Goal: Information Seeking & Learning: Learn about a topic

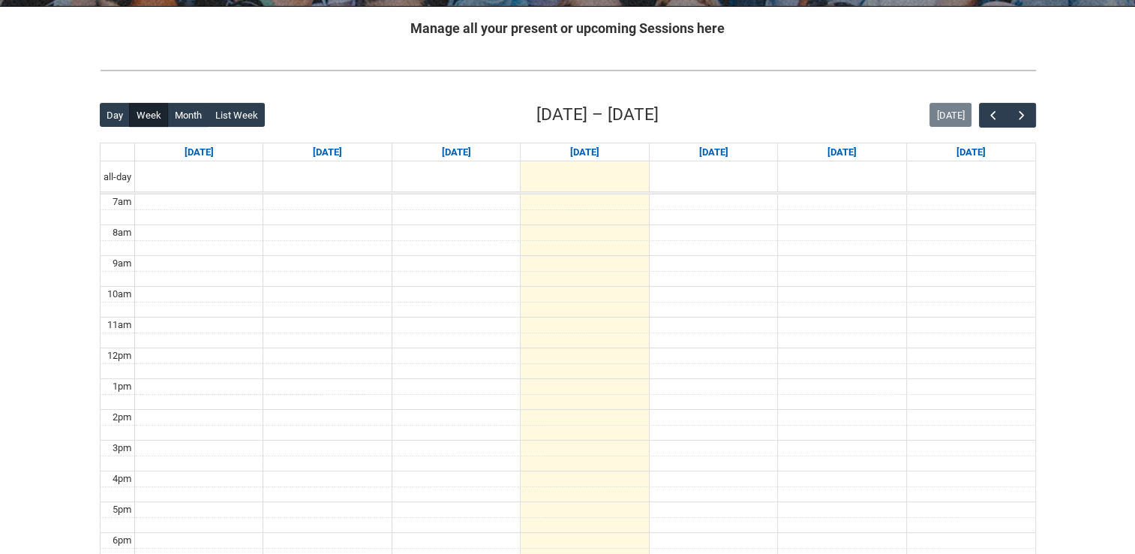
scroll to position [347, 0]
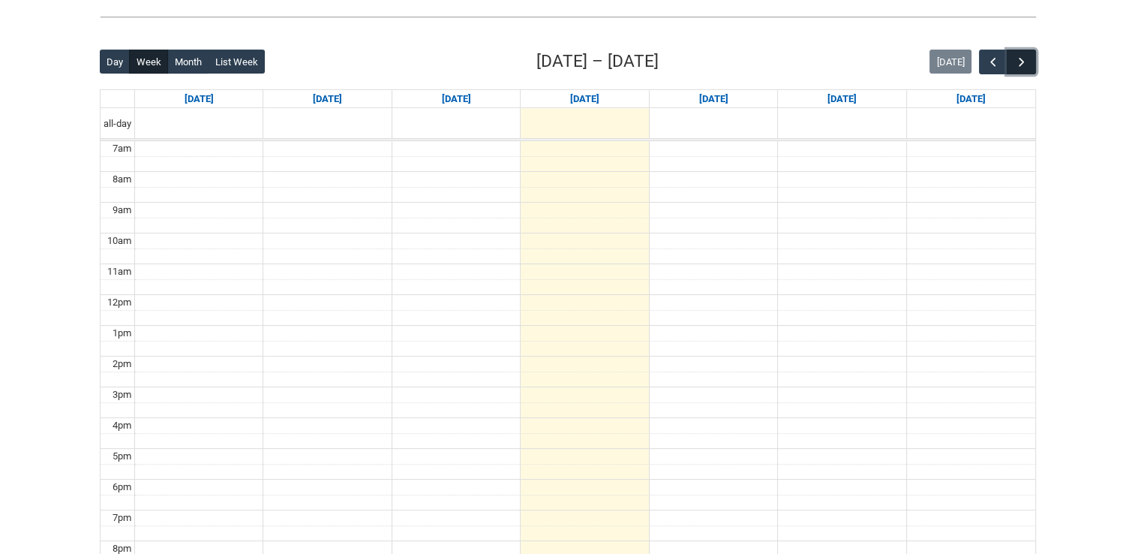
click at [1032, 59] on button "button" at bounding box center [1021, 62] width 29 height 25
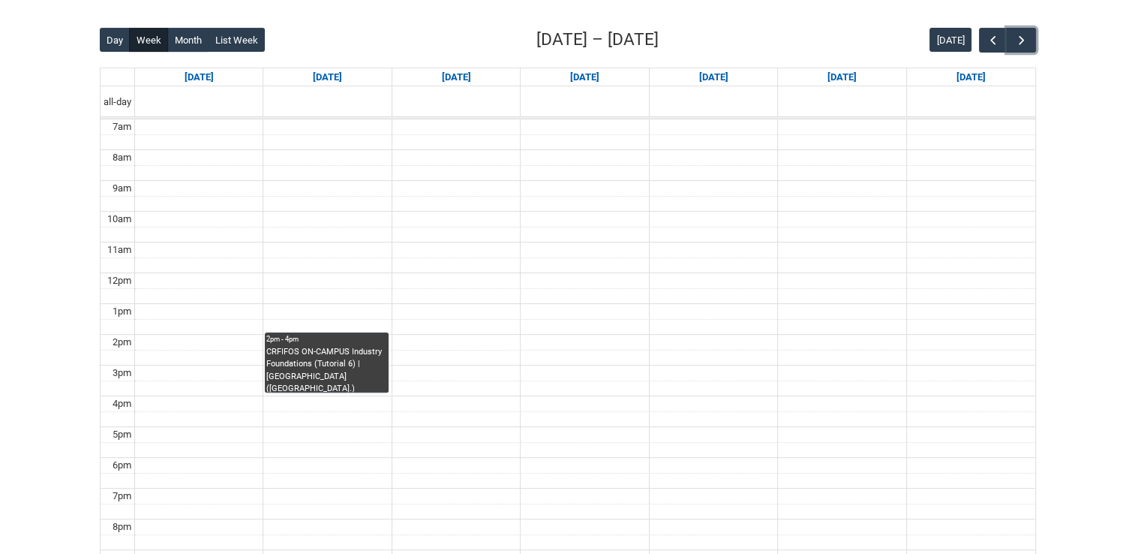
scroll to position [368, 0]
drag, startPoint x: 1020, startPoint y: 44, endPoint x: 1026, endPoint y: 35, distance: 10.8
click at [1026, 35] on span "button" at bounding box center [1021, 41] width 15 height 15
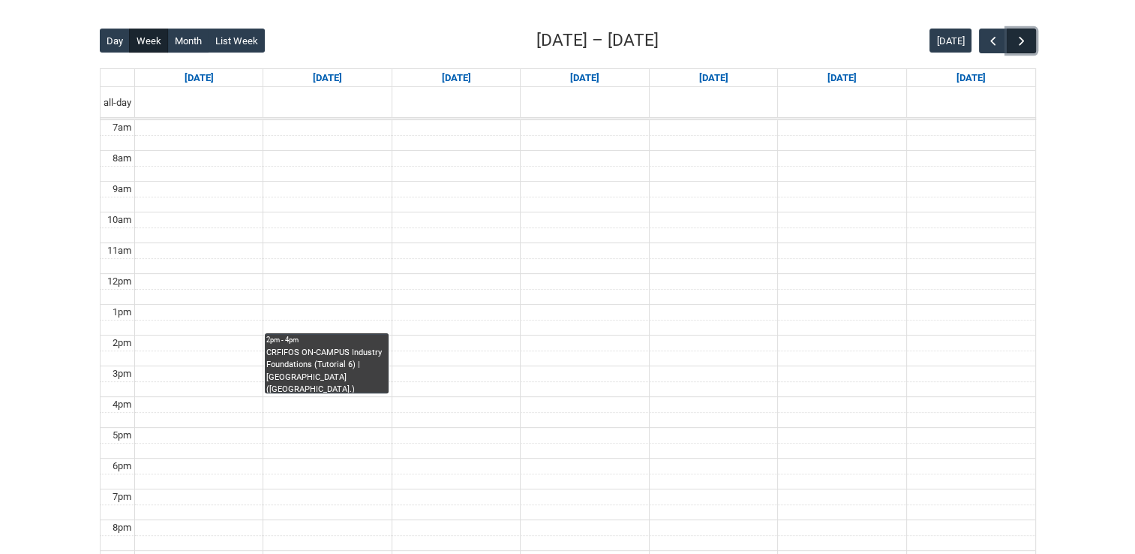
click at [1026, 35] on span "button" at bounding box center [1021, 41] width 15 height 15
click at [996, 42] on span "button" at bounding box center [993, 41] width 15 height 15
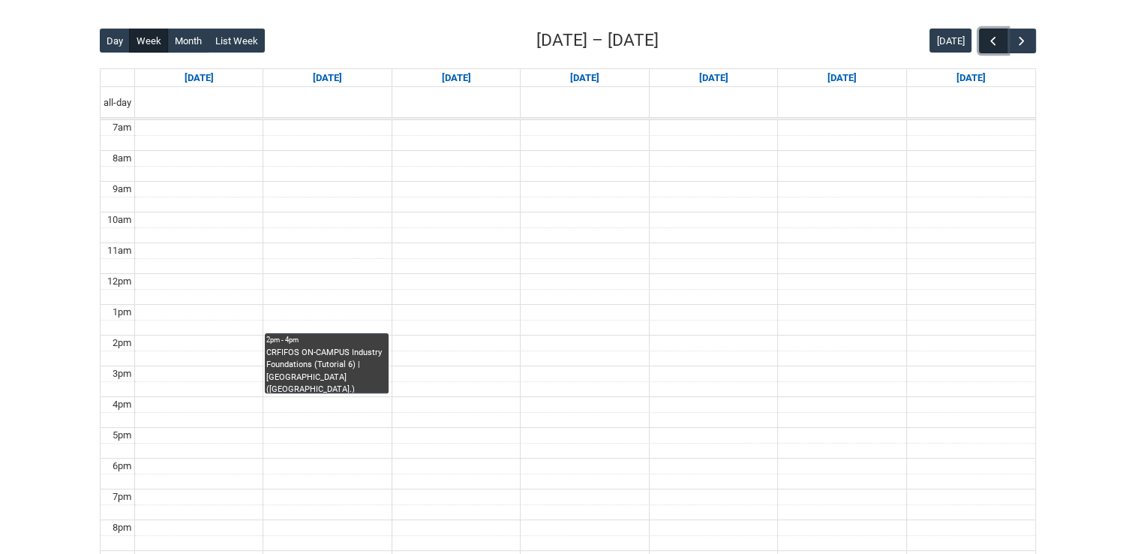
click at [996, 42] on span "button" at bounding box center [993, 41] width 15 height 15
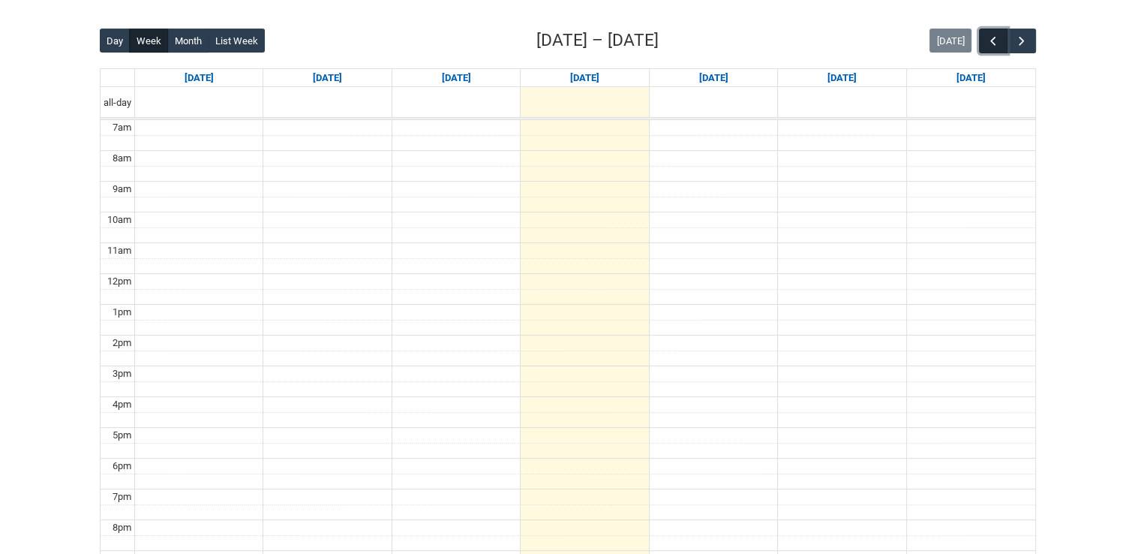
click at [996, 42] on span "button" at bounding box center [993, 41] width 15 height 15
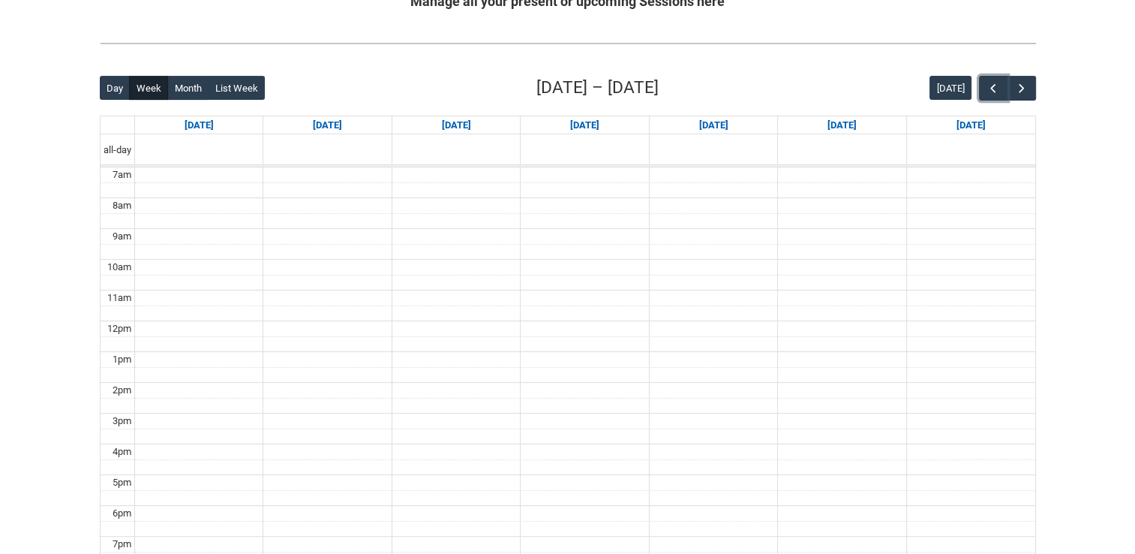
scroll to position [320, 0]
click at [984, 86] on button "button" at bounding box center [993, 89] width 29 height 25
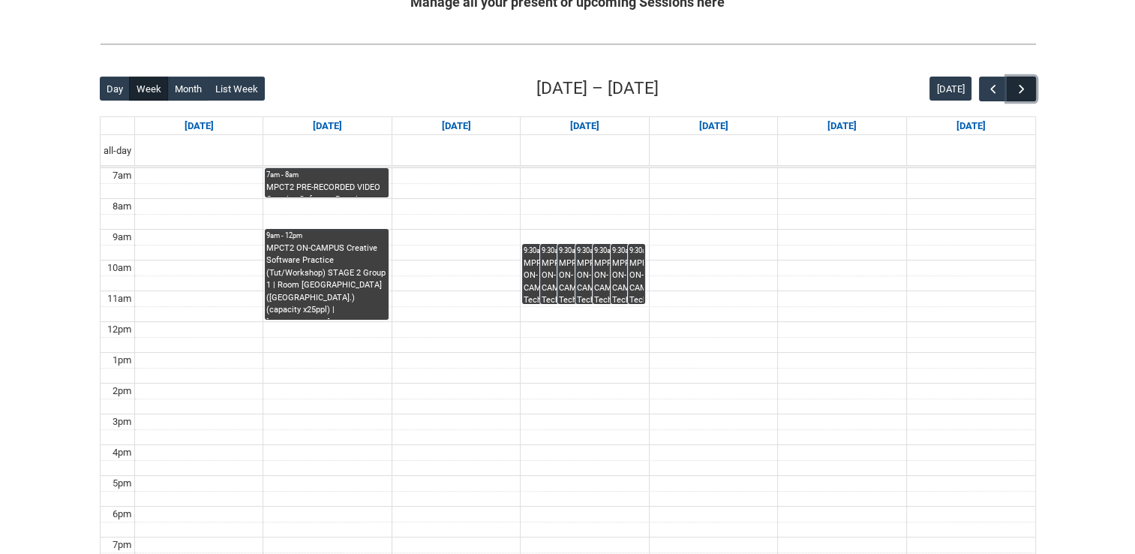
click at [1029, 89] on button "button" at bounding box center [1021, 89] width 29 height 25
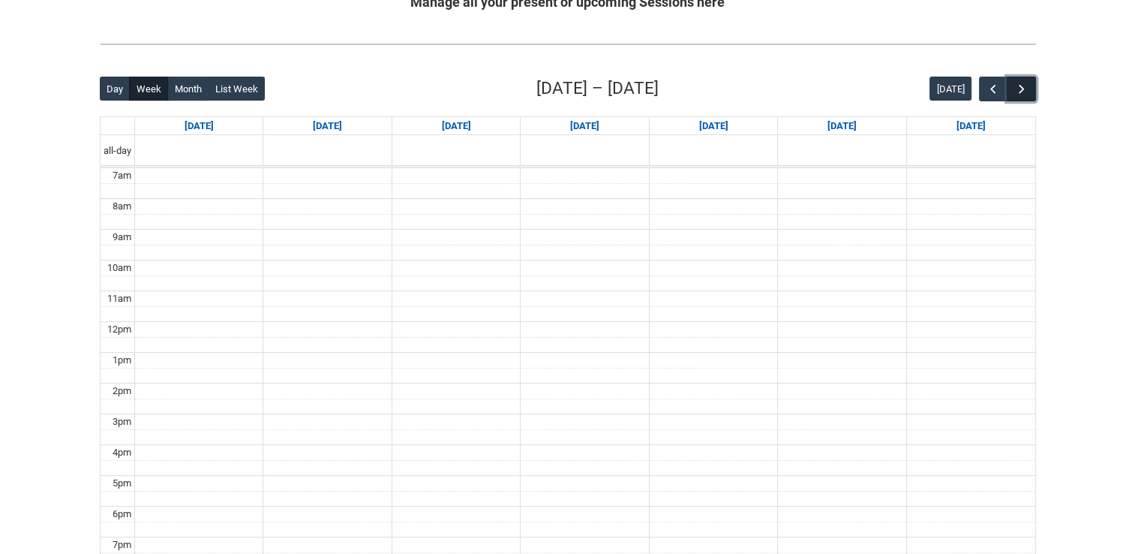
click at [1029, 89] on button "button" at bounding box center [1021, 89] width 29 height 25
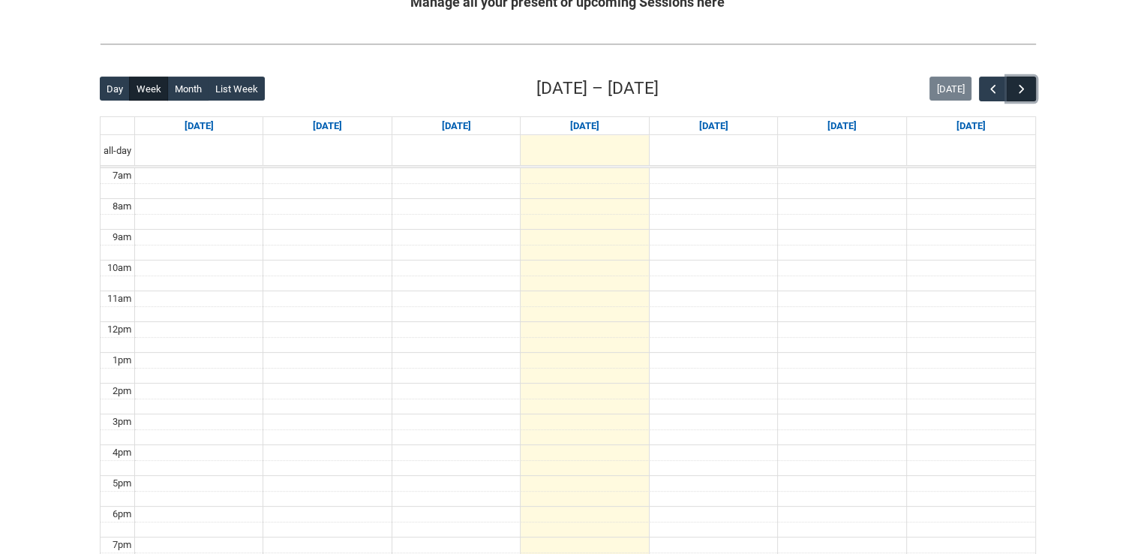
click at [1029, 89] on button "button" at bounding box center [1021, 89] width 29 height 25
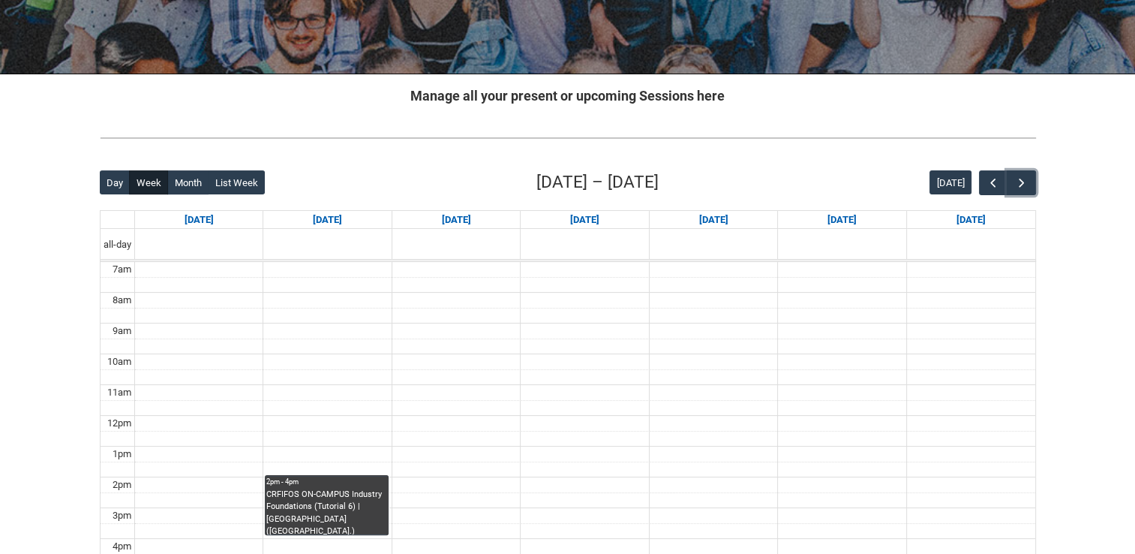
scroll to position [219, 0]
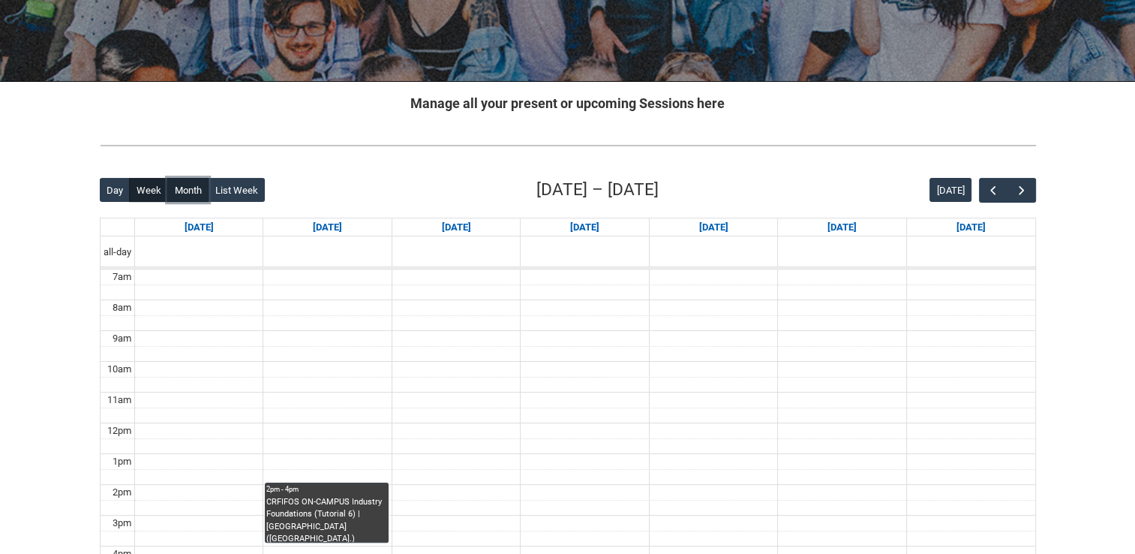
click at [182, 191] on button "Month" at bounding box center [187, 190] width 41 height 24
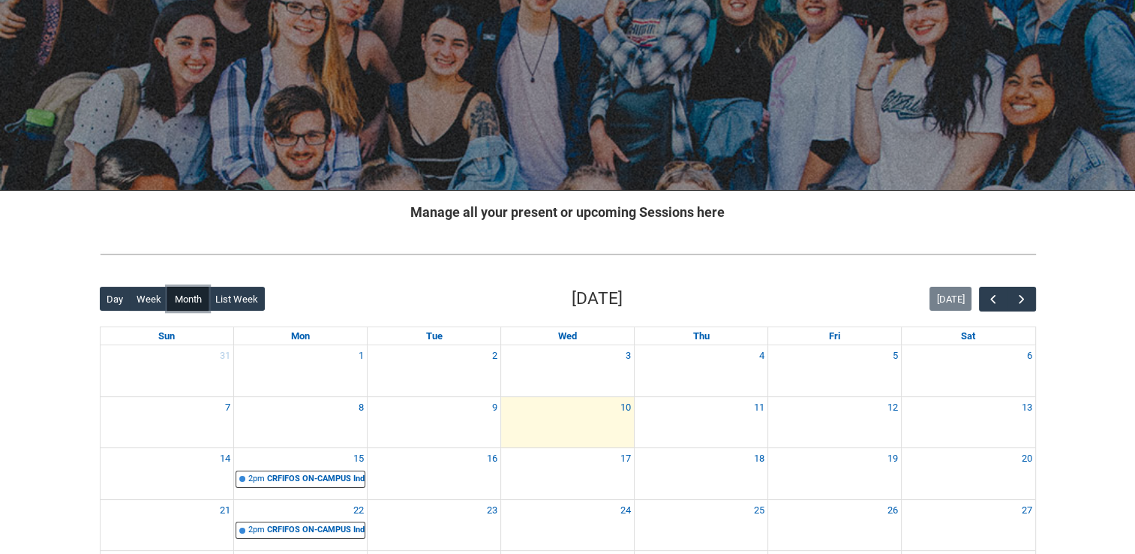
scroll to position [108, 0]
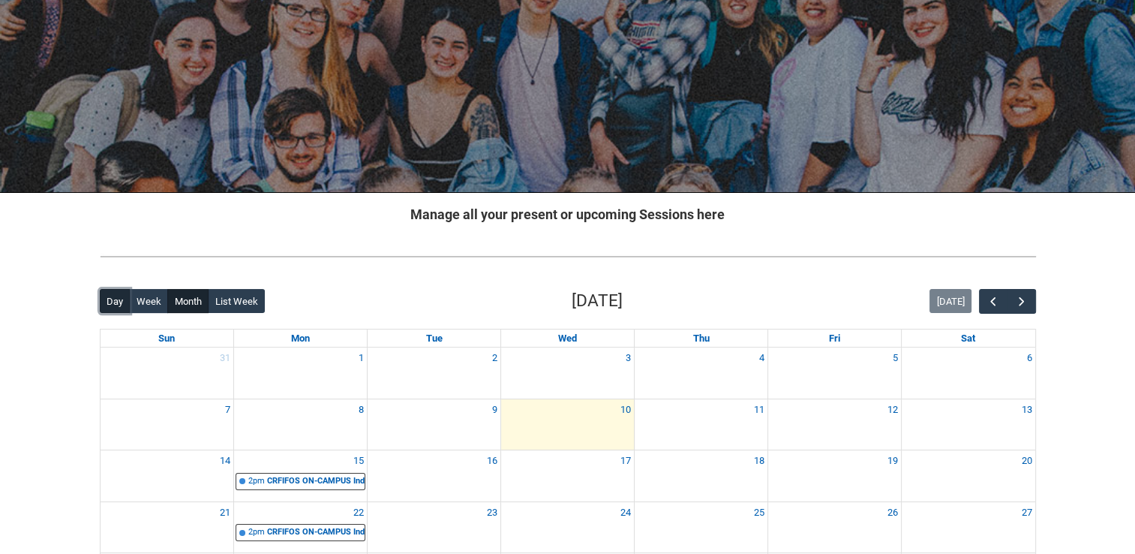
click at [121, 302] on button "Day" at bounding box center [115, 301] width 31 height 24
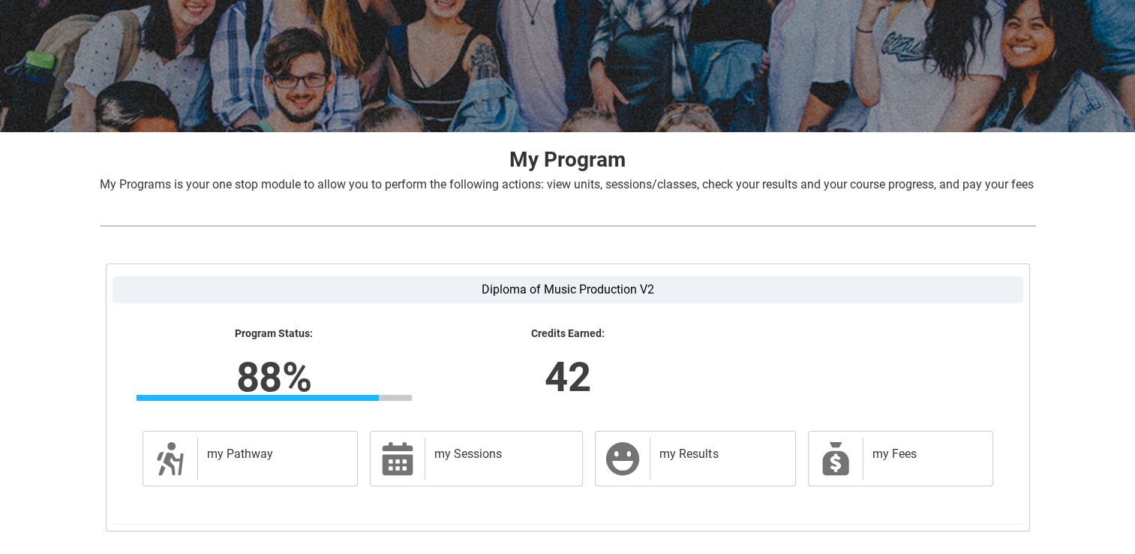
scroll to position [234, 0]
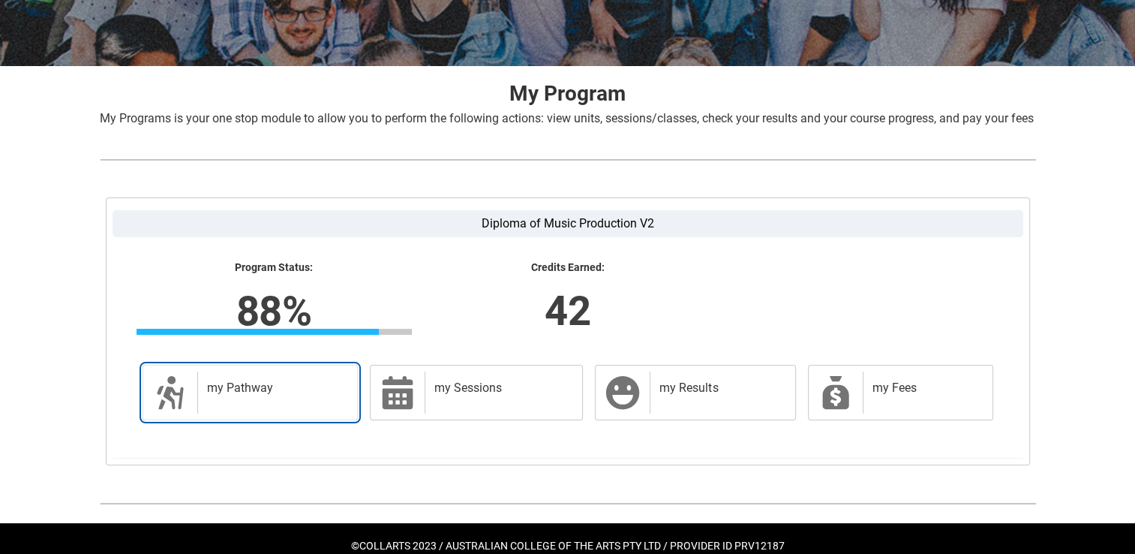
click at [339, 395] on h2 "my Pathway" at bounding box center [275, 387] width 136 height 15
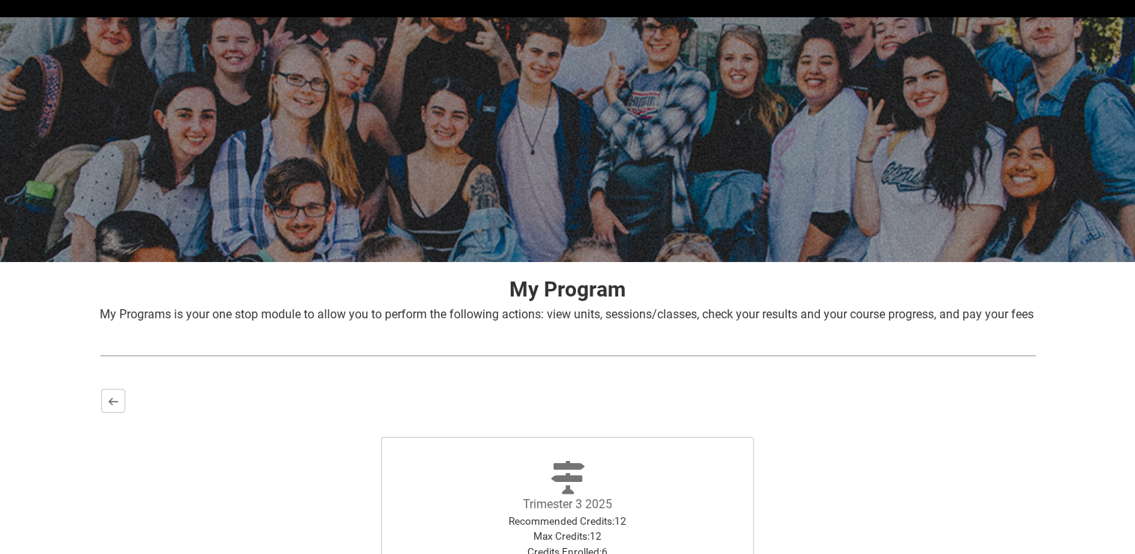
scroll to position [266, 0]
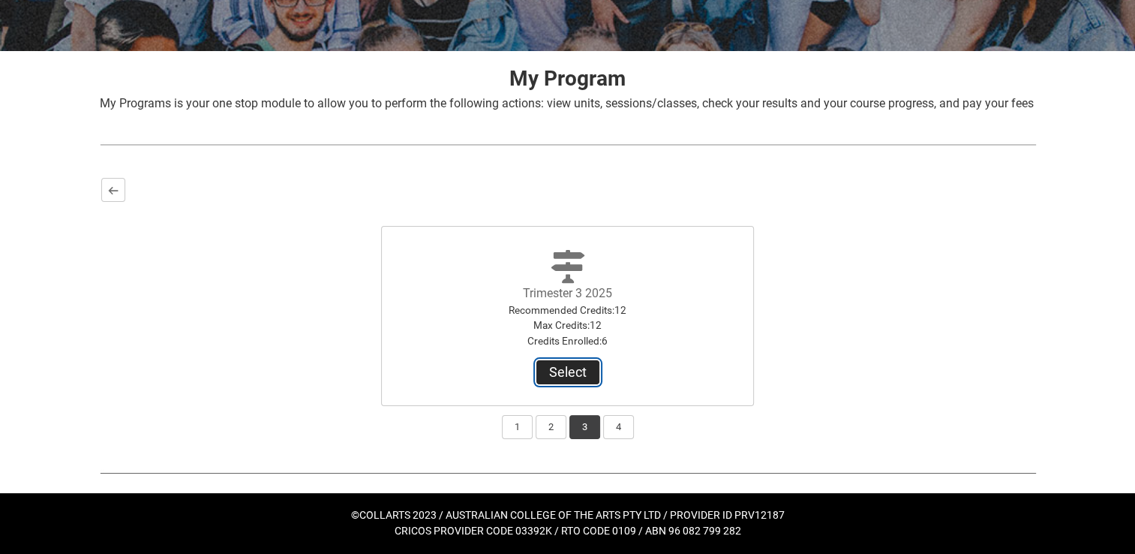
click at [573, 375] on button "Select" at bounding box center [567, 372] width 63 height 24
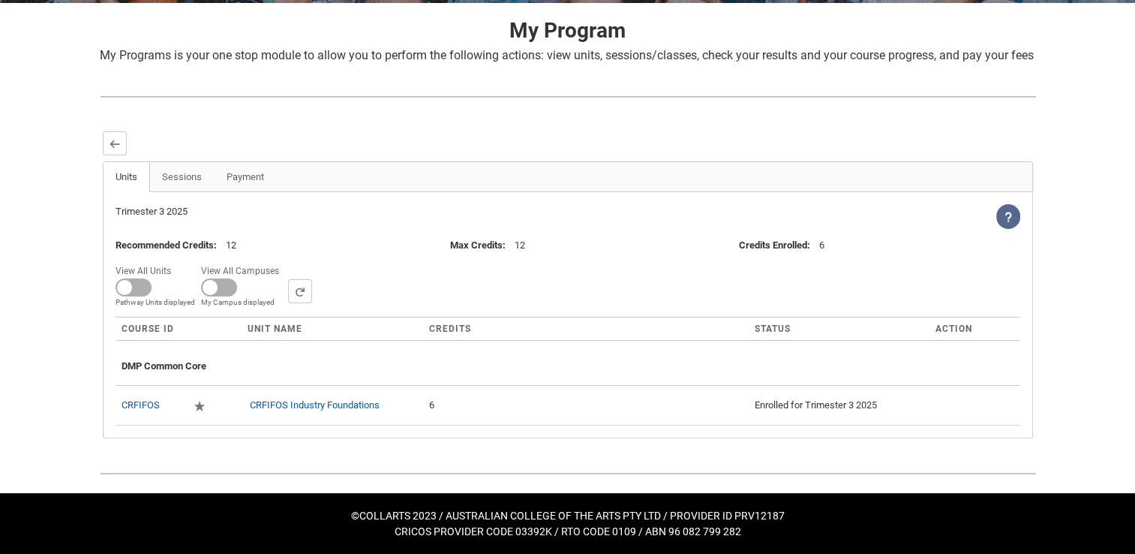
scroll to position [313, 0]
click at [187, 167] on link "Sessions" at bounding box center [181, 177] width 65 height 30
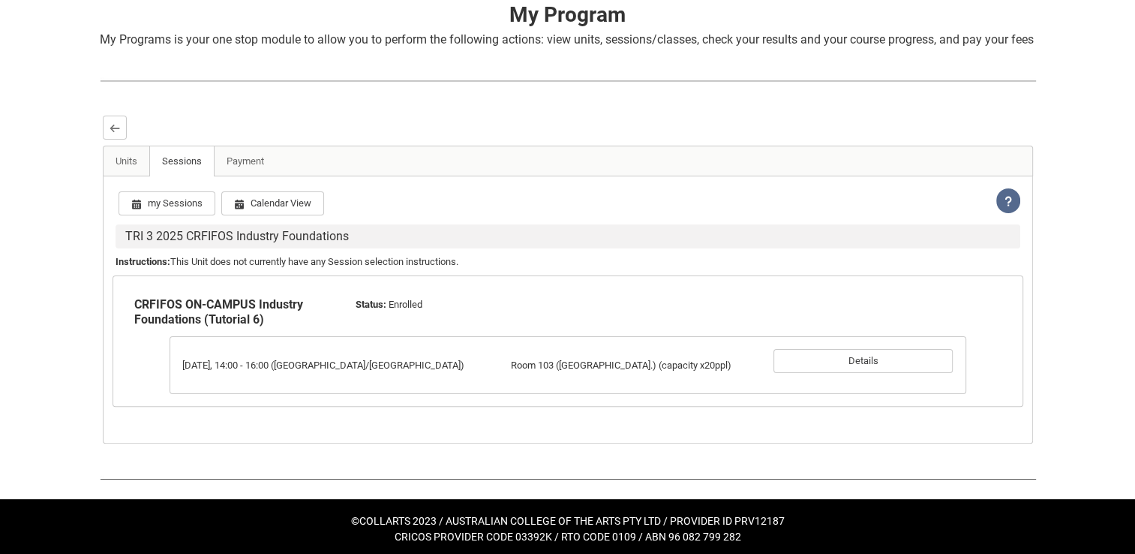
scroll to position [334, 0]
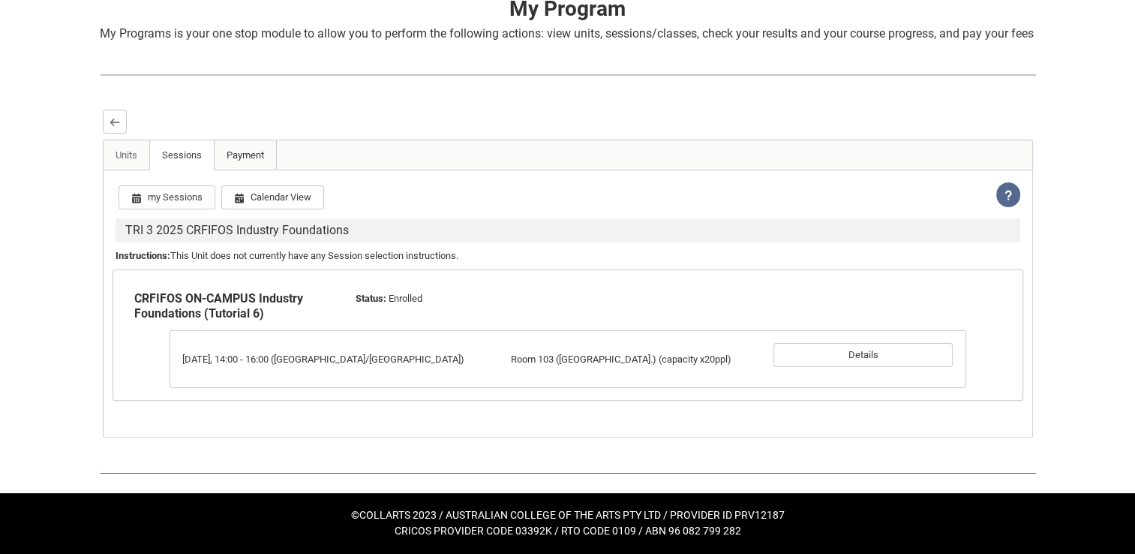
click at [241, 160] on link "Payment" at bounding box center [245, 155] width 63 height 30
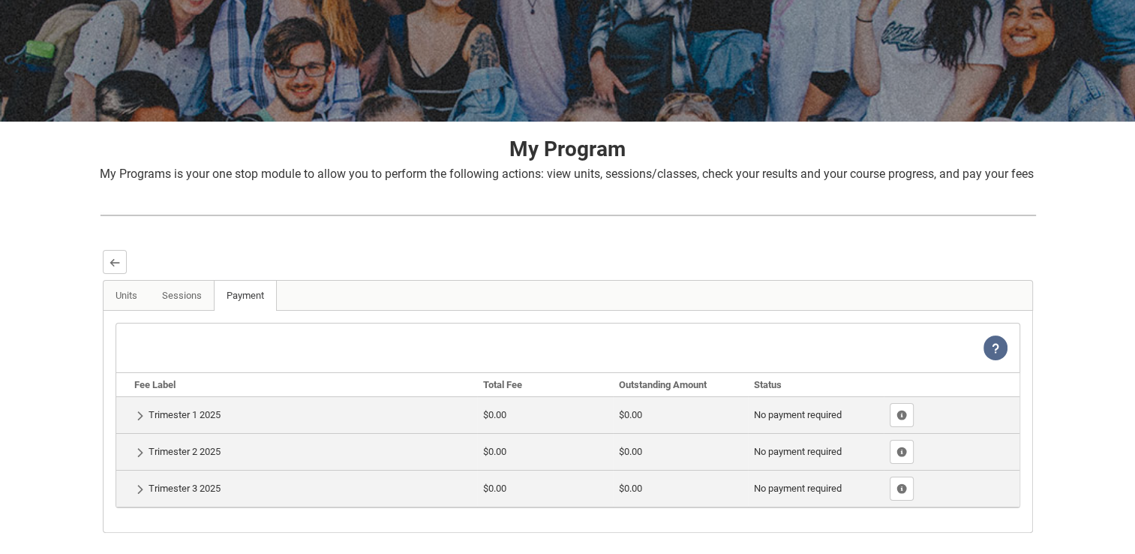
scroll to position [288, 0]
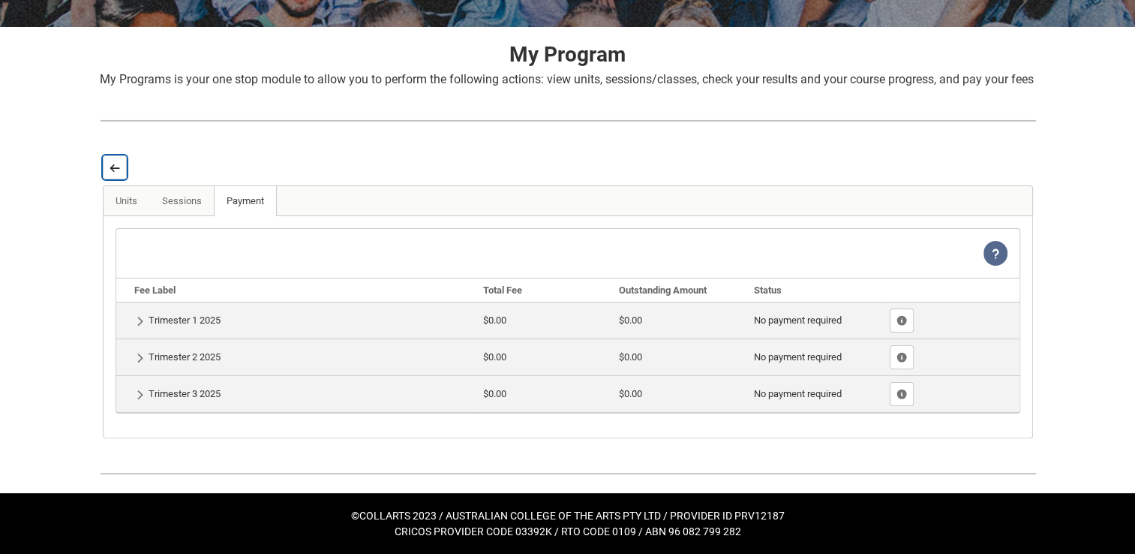
click at [117, 173] on lightning-primitive-icon "button" at bounding box center [115, 167] width 11 height 11
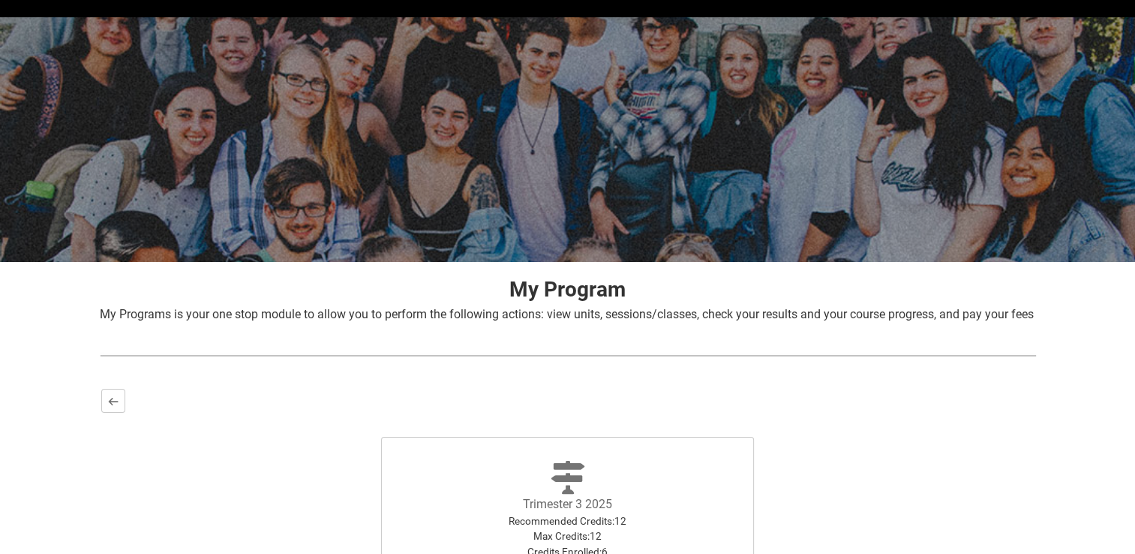
scroll to position [266, 0]
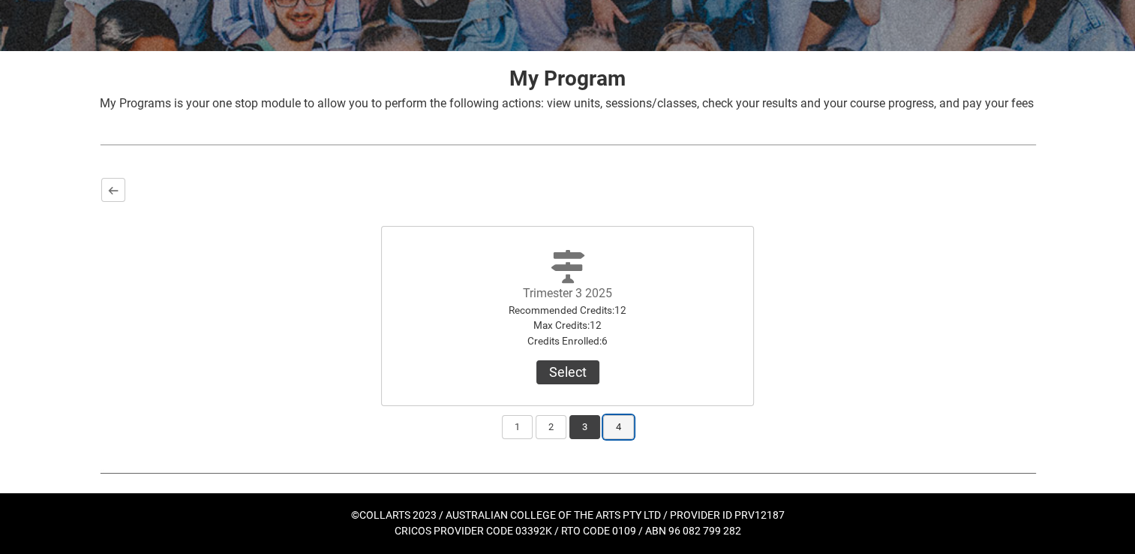
click at [619, 422] on button "4" at bounding box center [618, 427] width 31 height 24
click at [591, 430] on button "3" at bounding box center [584, 427] width 31 height 24
click at [557, 420] on button "2" at bounding box center [551, 427] width 31 height 24
click at [523, 420] on button "1" at bounding box center [517, 427] width 31 height 24
click at [585, 428] on button "3" at bounding box center [584, 427] width 31 height 24
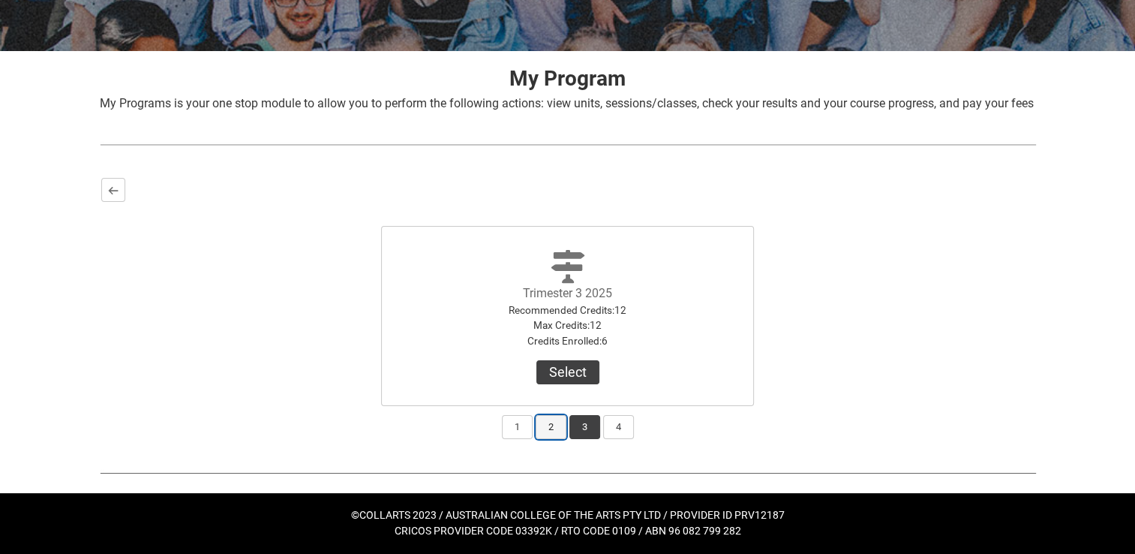
click at [556, 418] on button "2" at bounding box center [551, 427] width 31 height 24
click at [581, 418] on button "3" at bounding box center [584, 427] width 31 height 24
click at [115, 185] on lightning-primitive-icon "button" at bounding box center [113, 190] width 11 height 11
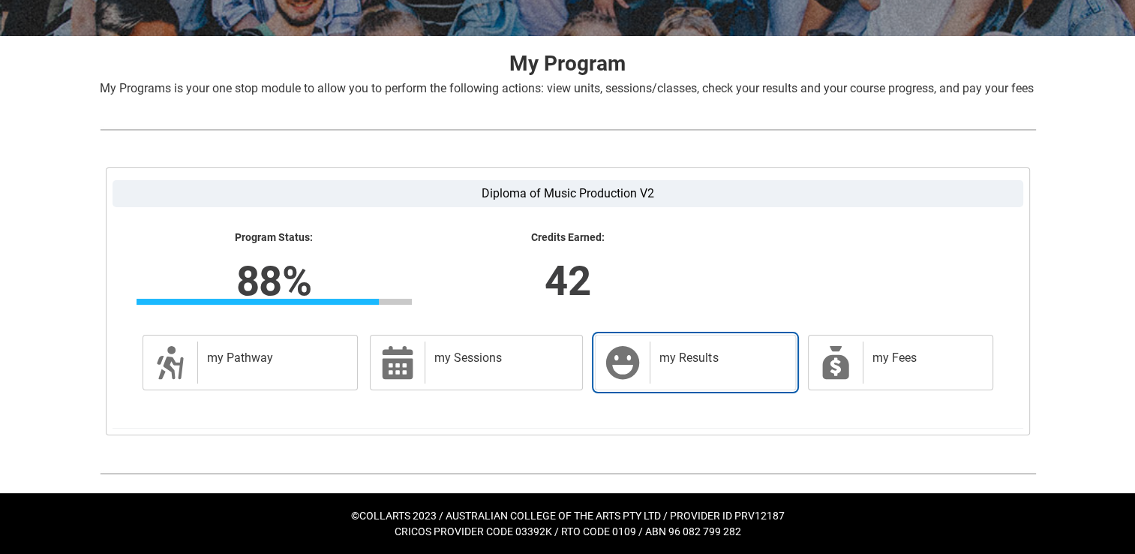
click at [695, 383] on div "my Results" at bounding box center [719, 362] width 139 height 42
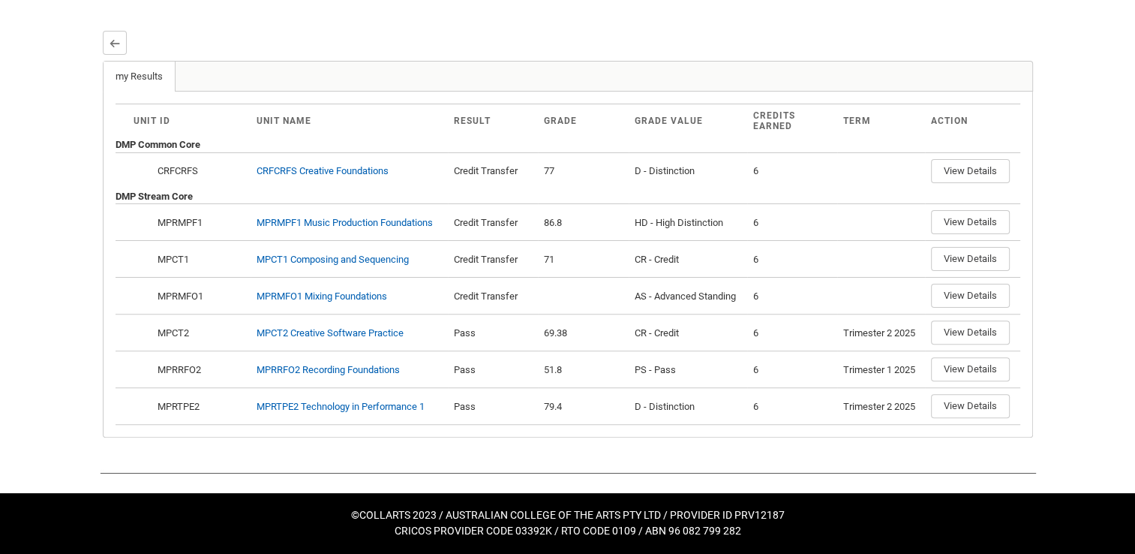
scroll to position [411, 0]
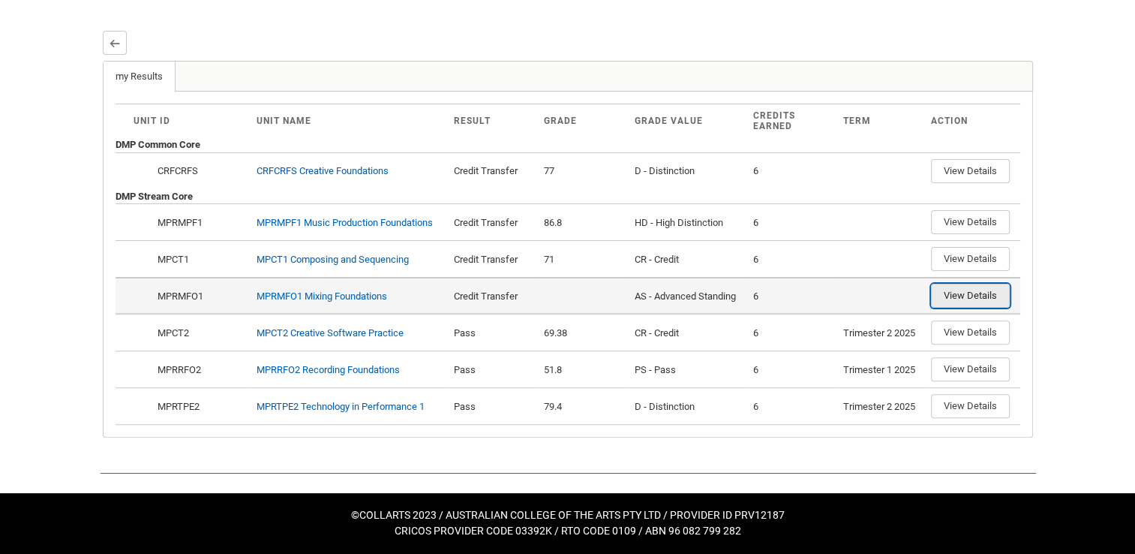
click at [965, 293] on button "View Details" at bounding box center [970, 296] width 79 height 24
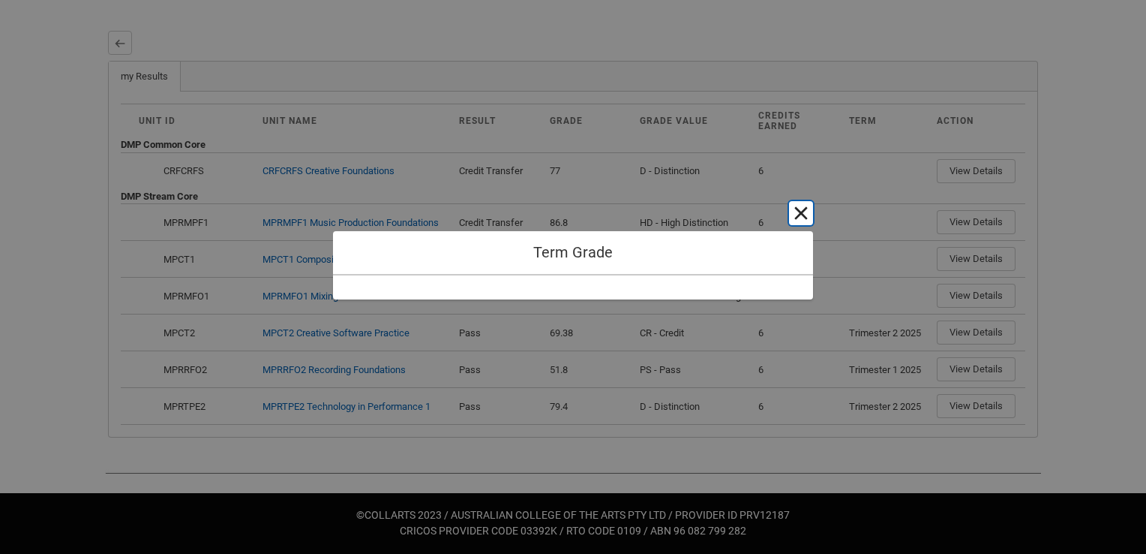
click at [804, 209] on button "Cancel and close" at bounding box center [801, 213] width 24 height 24
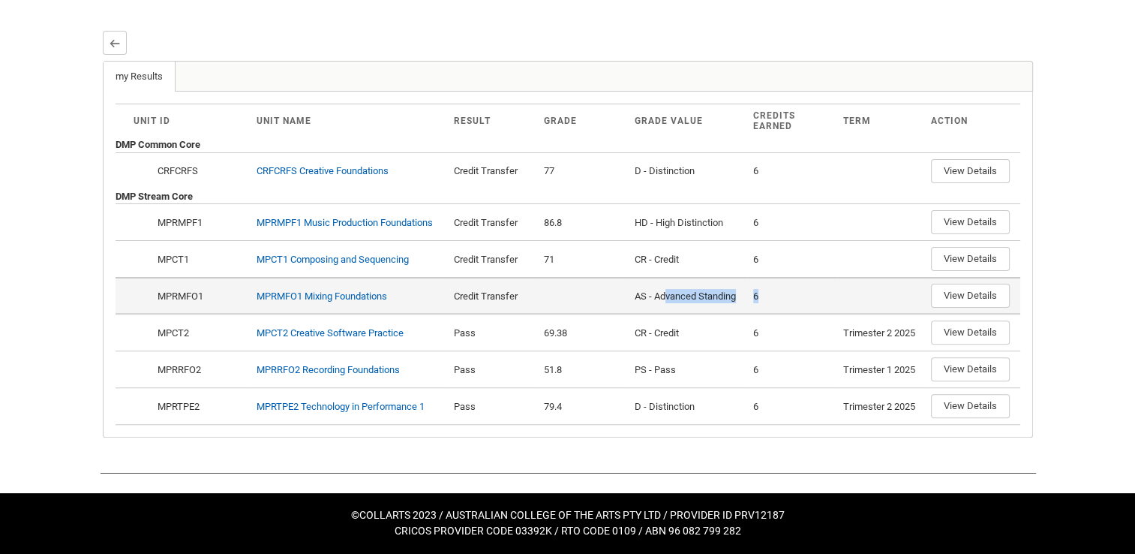
drag, startPoint x: 667, startPoint y: 296, endPoint x: 791, endPoint y: 305, distance: 124.1
click at [791, 305] on tr "Show Options MPRMFO1 Required MPRMFO1 Mixing Foundations Credit Transfer AS - A…" at bounding box center [568, 295] width 905 height 37
